Goal: Transaction & Acquisition: Obtain resource

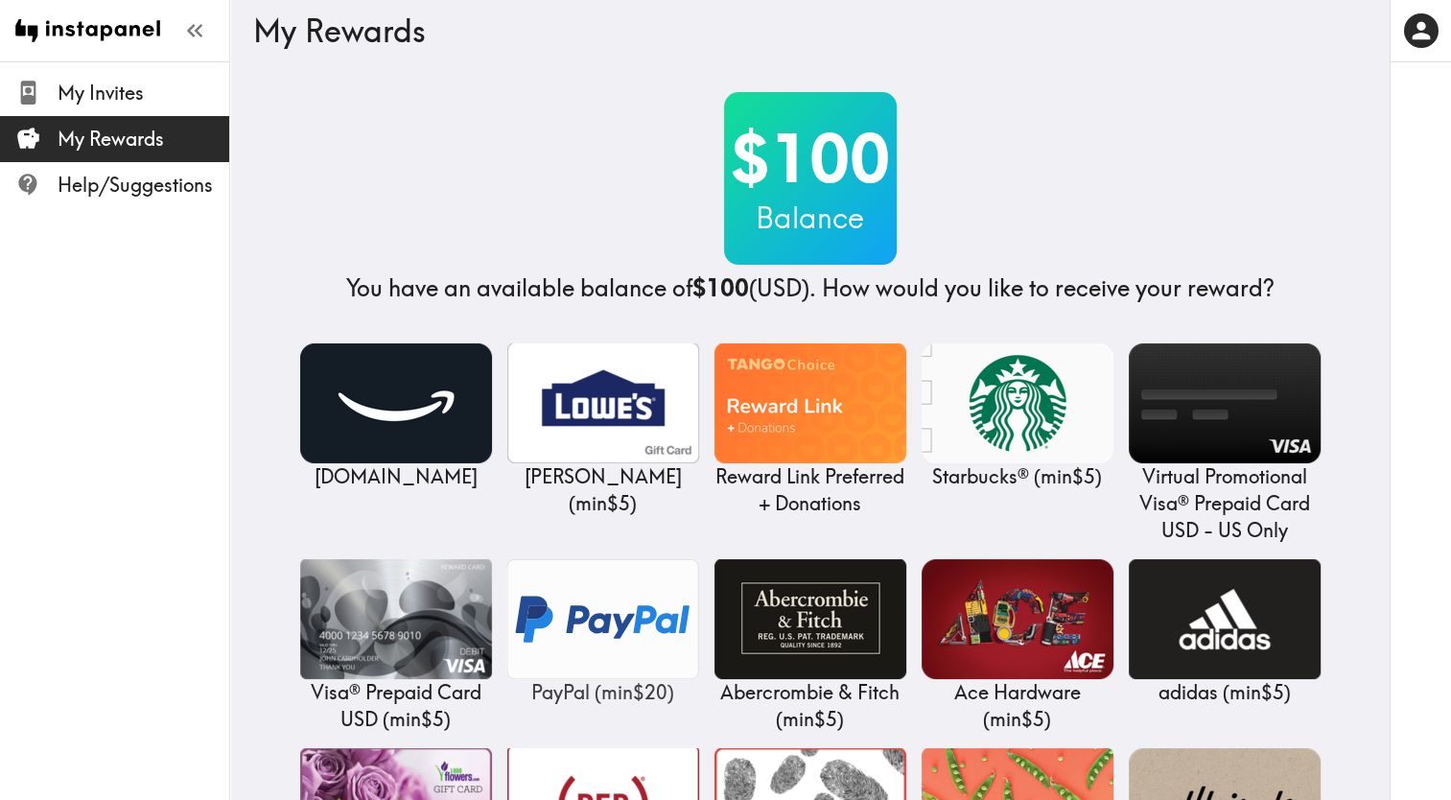
click at [599, 624] on img at bounding box center [603, 619] width 192 height 120
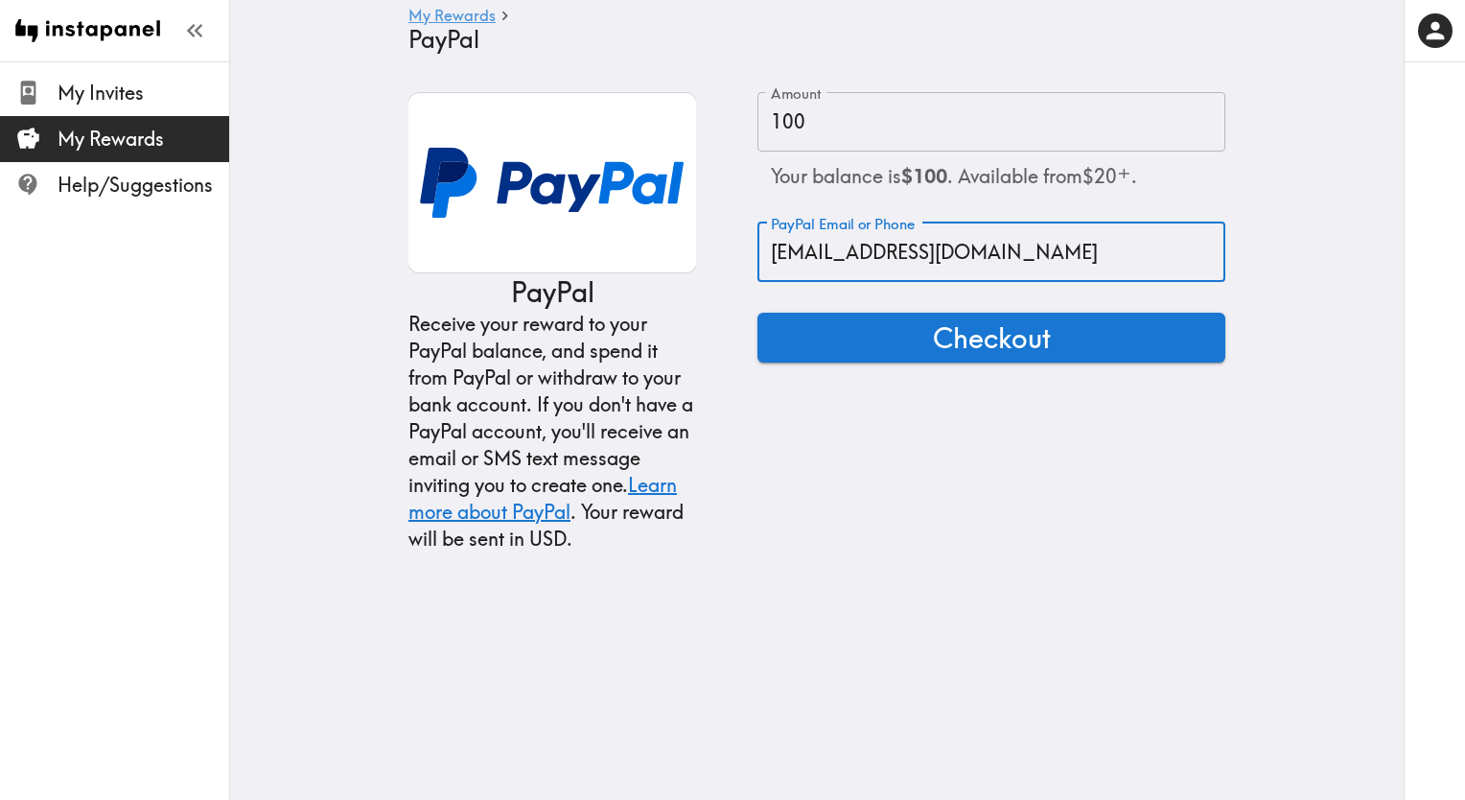
click at [983, 251] on input "[EMAIL_ADDRESS][DOMAIN_NAME]" at bounding box center [992, 251] width 468 height 59
type input "d"
type input "[EMAIL_ADDRESS][DOMAIN_NAME]"
click at [992, 349] on span "Checkout" at bounding box center [992, 337] width 118 height 38
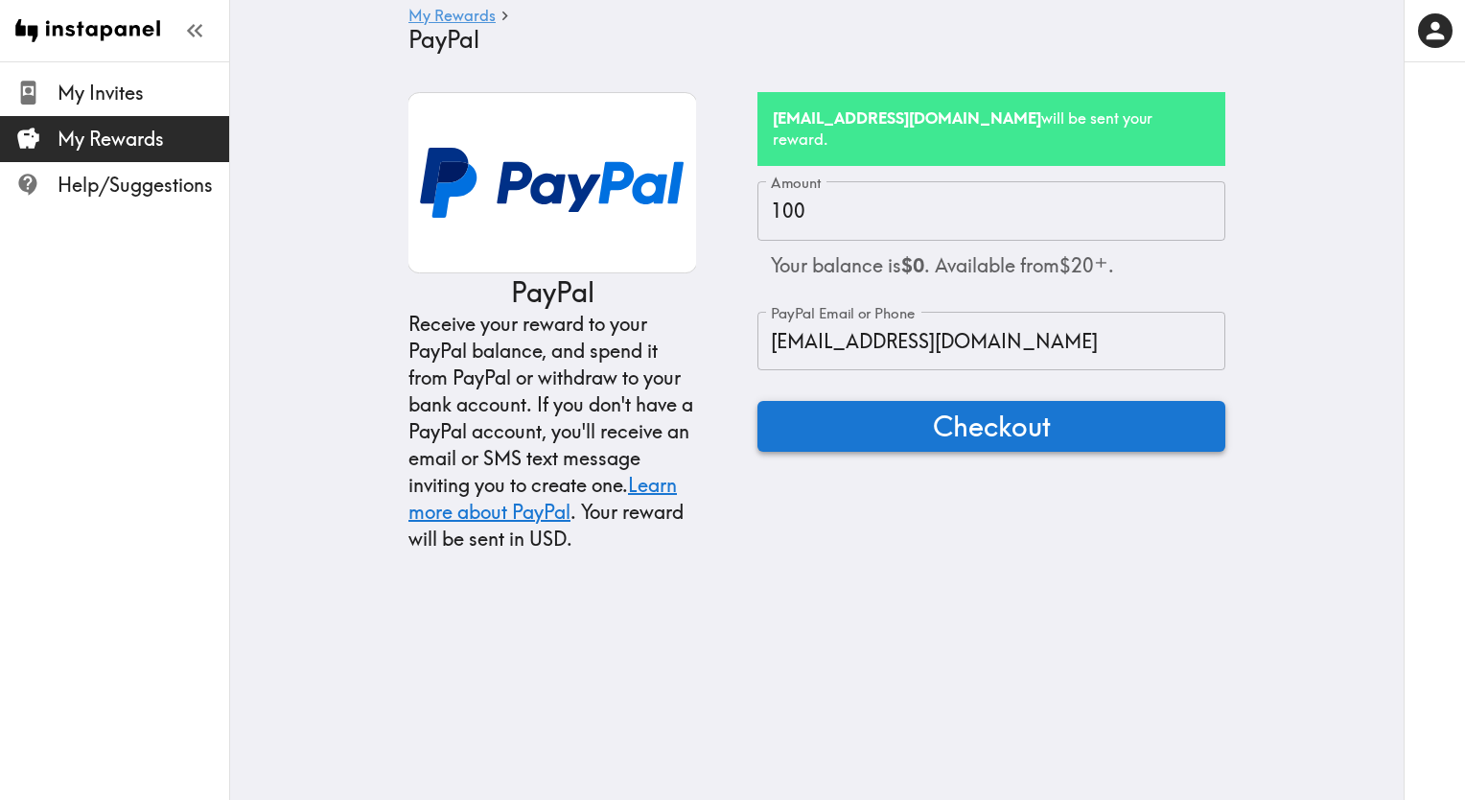
click at [1001, 418] on span "Checkout" at bounding box center [992, 426] width 118 height 38
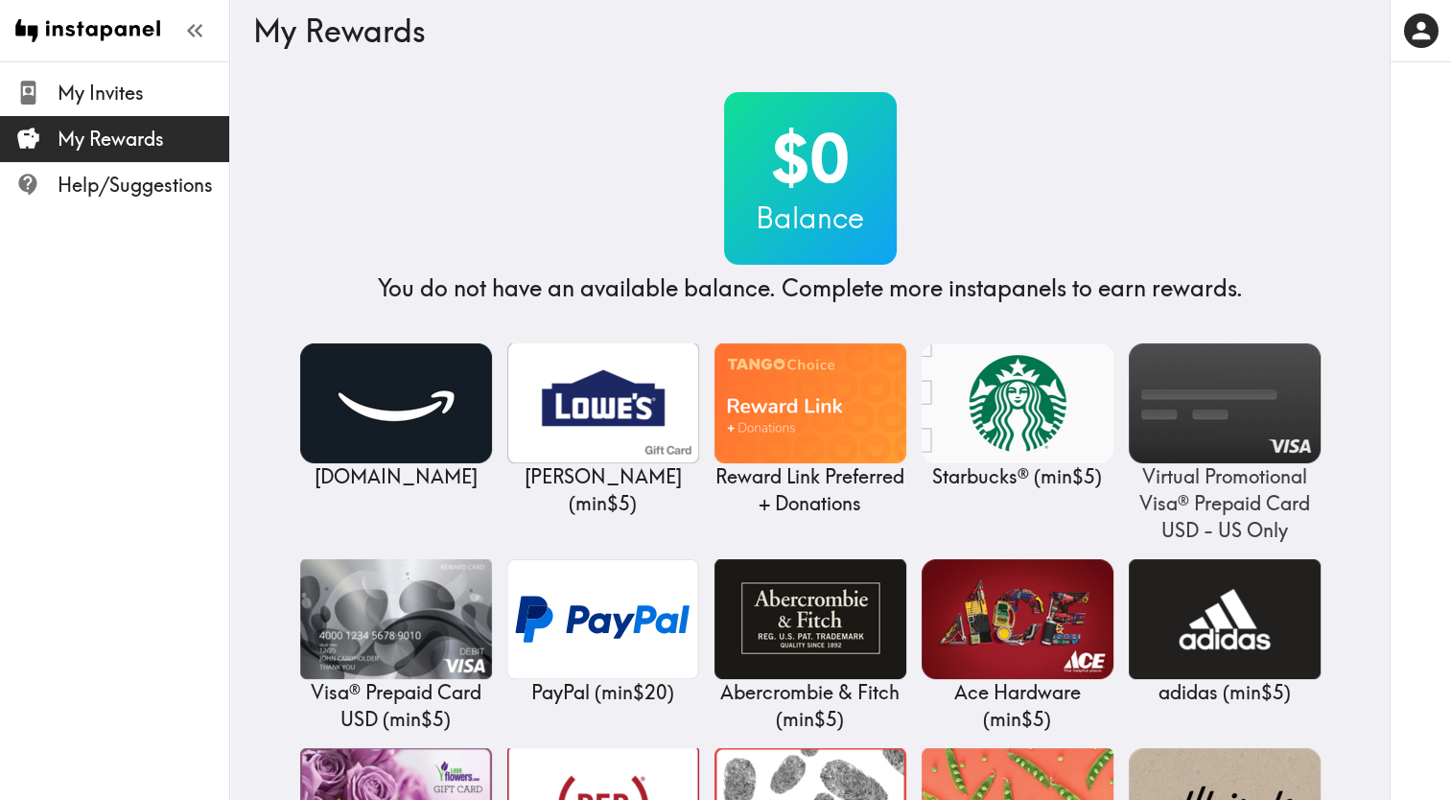
click at [1235, 408] on img at bounding box center [1225, 403] width 192 height 120
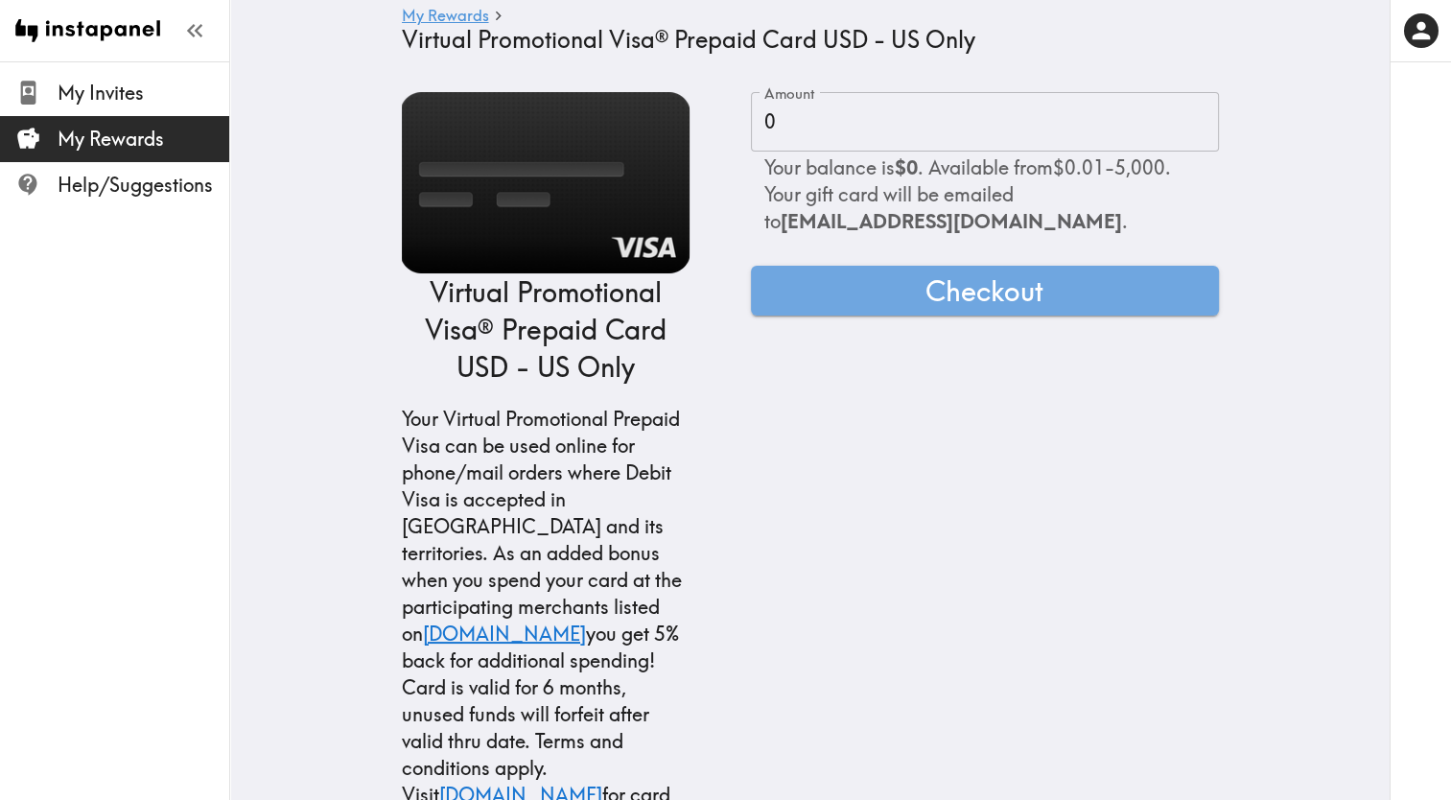
click at [760, 125] on input "0" at bounding box center [985, 121] width 468 height 59
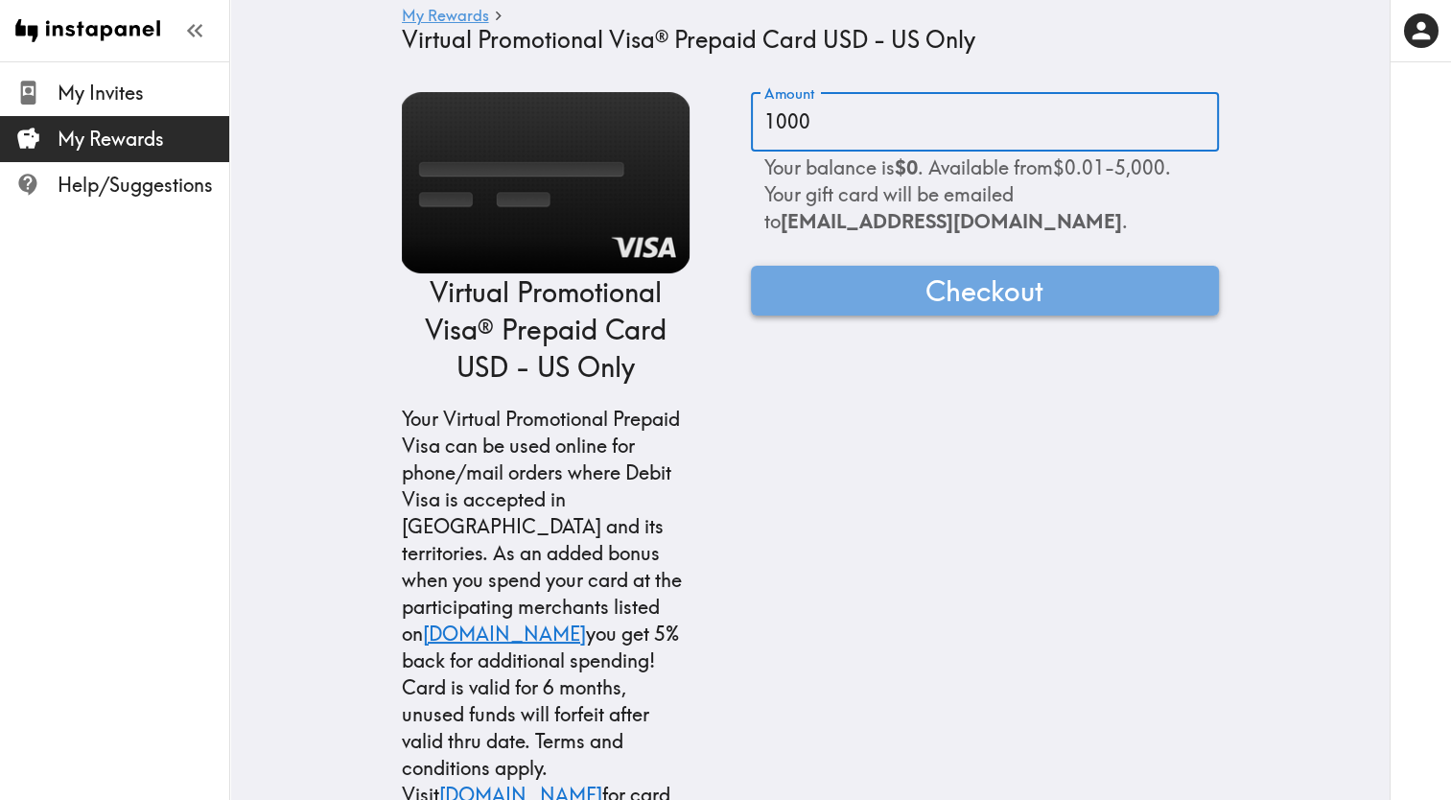
type input "1000"
click at [997, 292] on span "Checkout" at bounding box center [984, 290] width 118 height 38
